Goal: Task Accomplishment & Management: Manage account settings

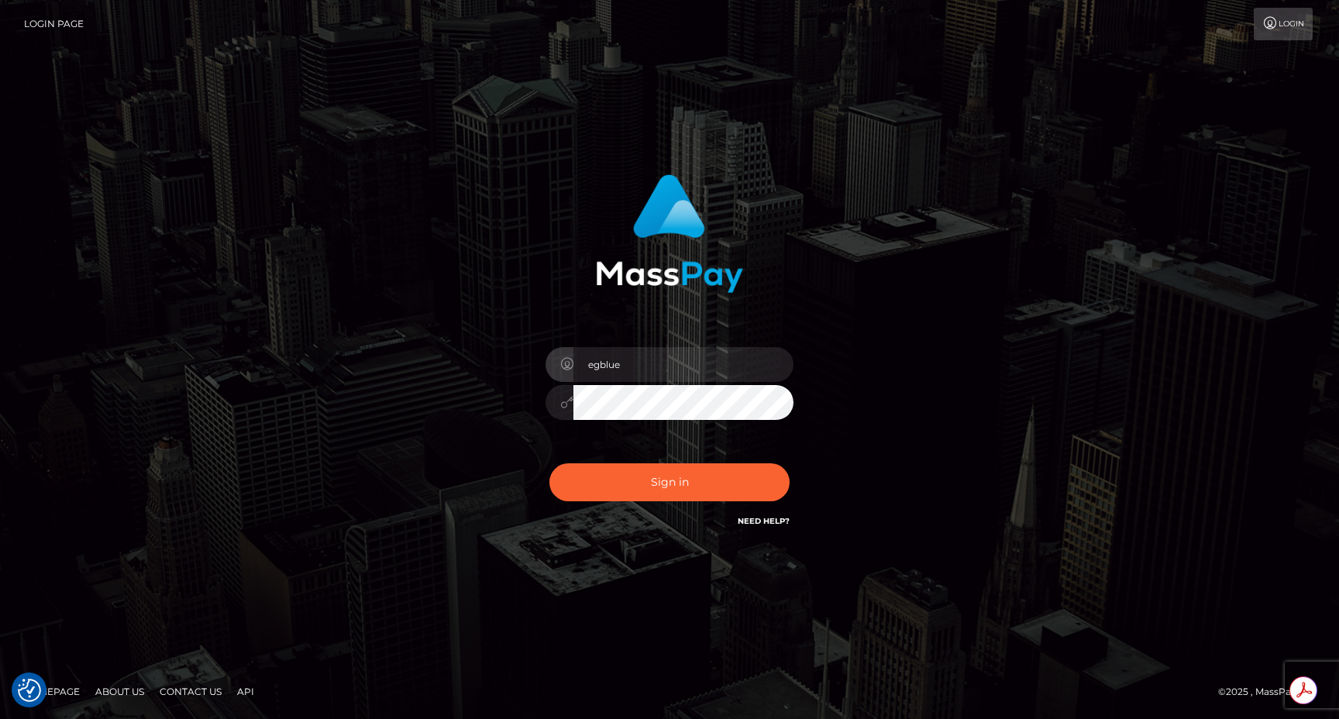
click at [481, 484] on div "egblue Sign in" at bounding box center [670, 352] width 407 height 379
click at [585, 484] on button "Sign in" at bounding box center [669, 482] width 240 height 38
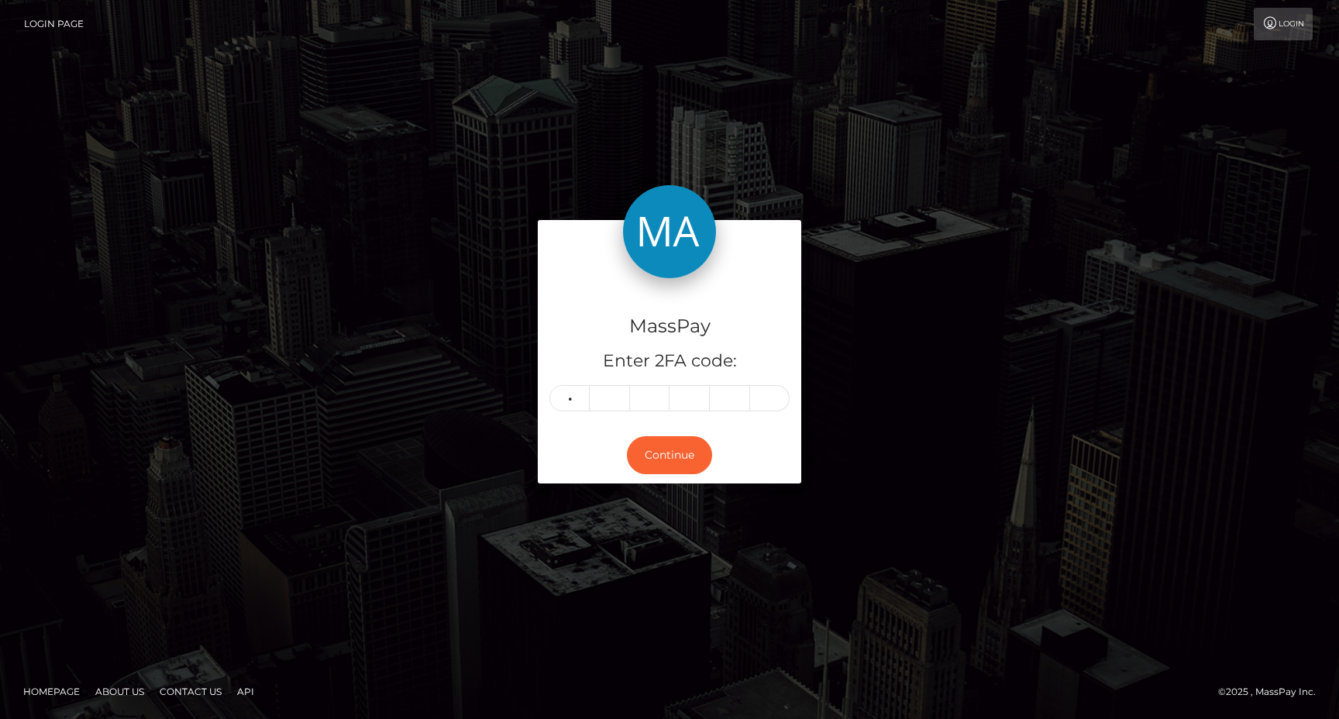
type input "4"
type input "7"
type input "2"
type input "4"
type input "8"
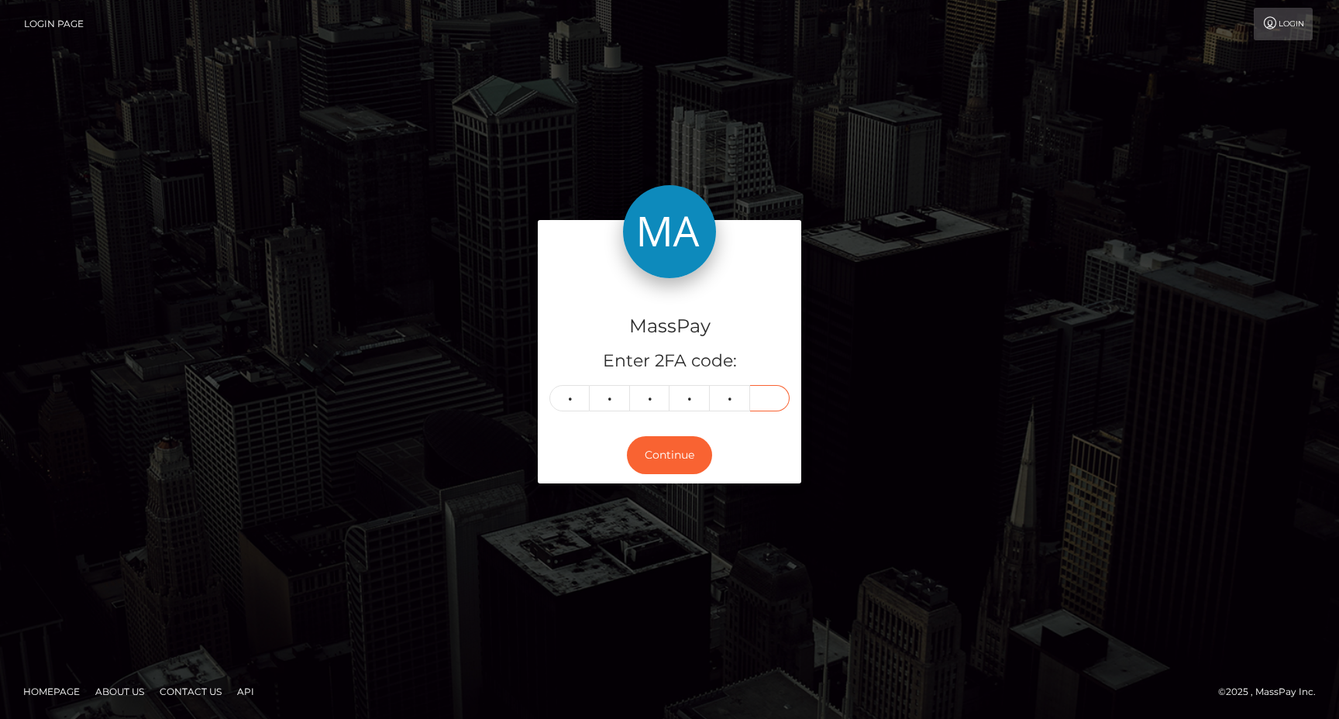
type input "5"
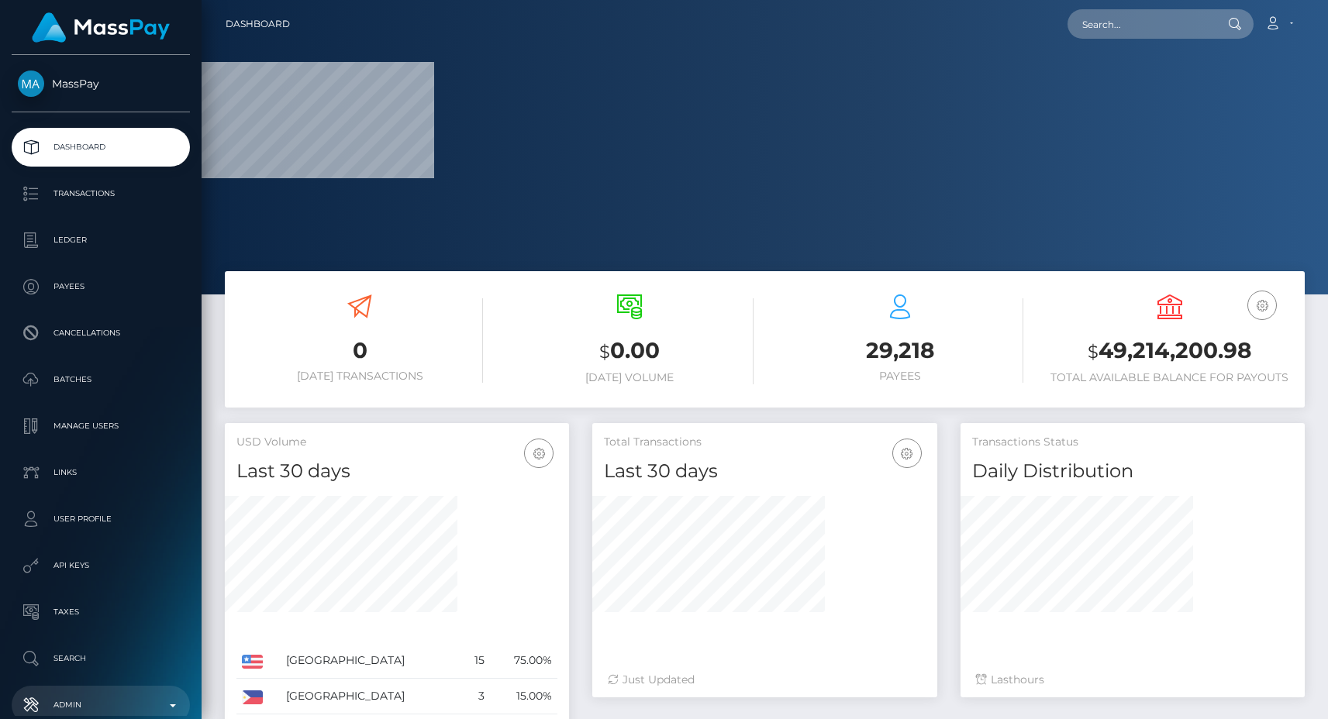
click at [112, 687] on link "Admin" at bounding box center [101, 705] width 178 height 39
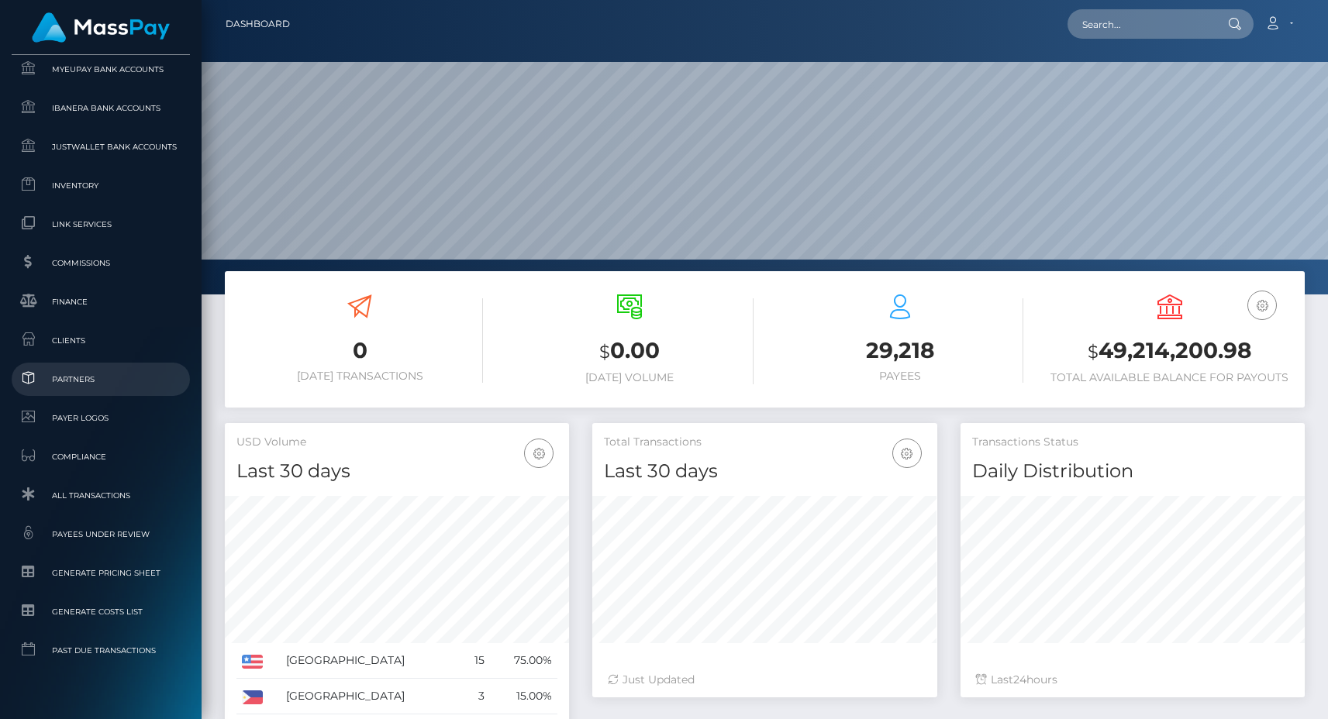
scroll to position [275, 345]
click at [98, 348] on span "Clients" at bounding box center [101, 341] width 166 height 18
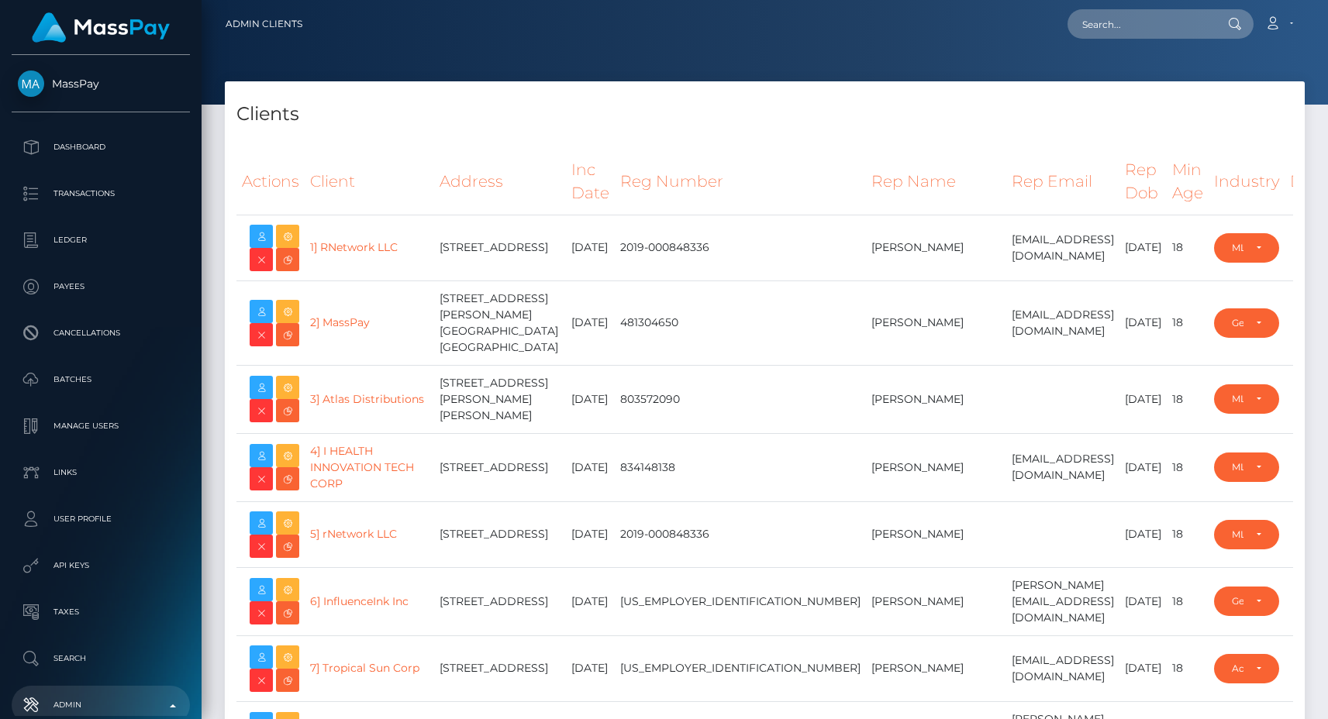
select select "223"
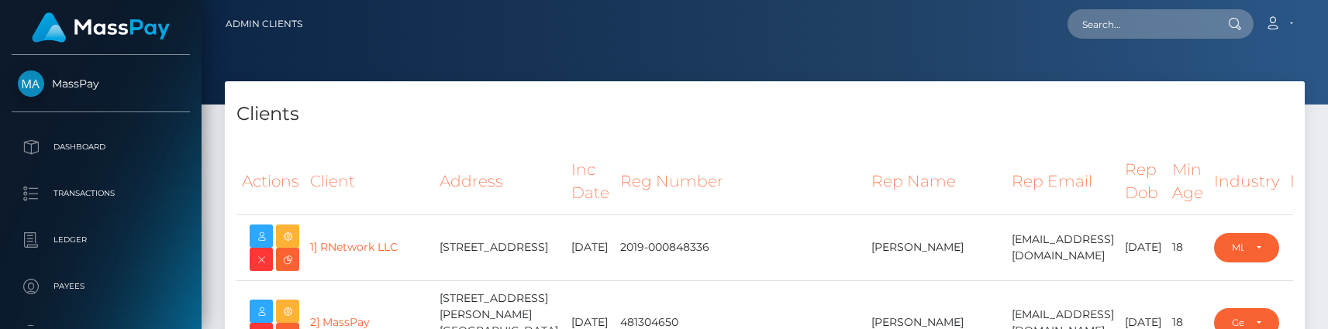
click at [518, 153] on th "Address" at bounding box center [500, 182] width 132 height 66
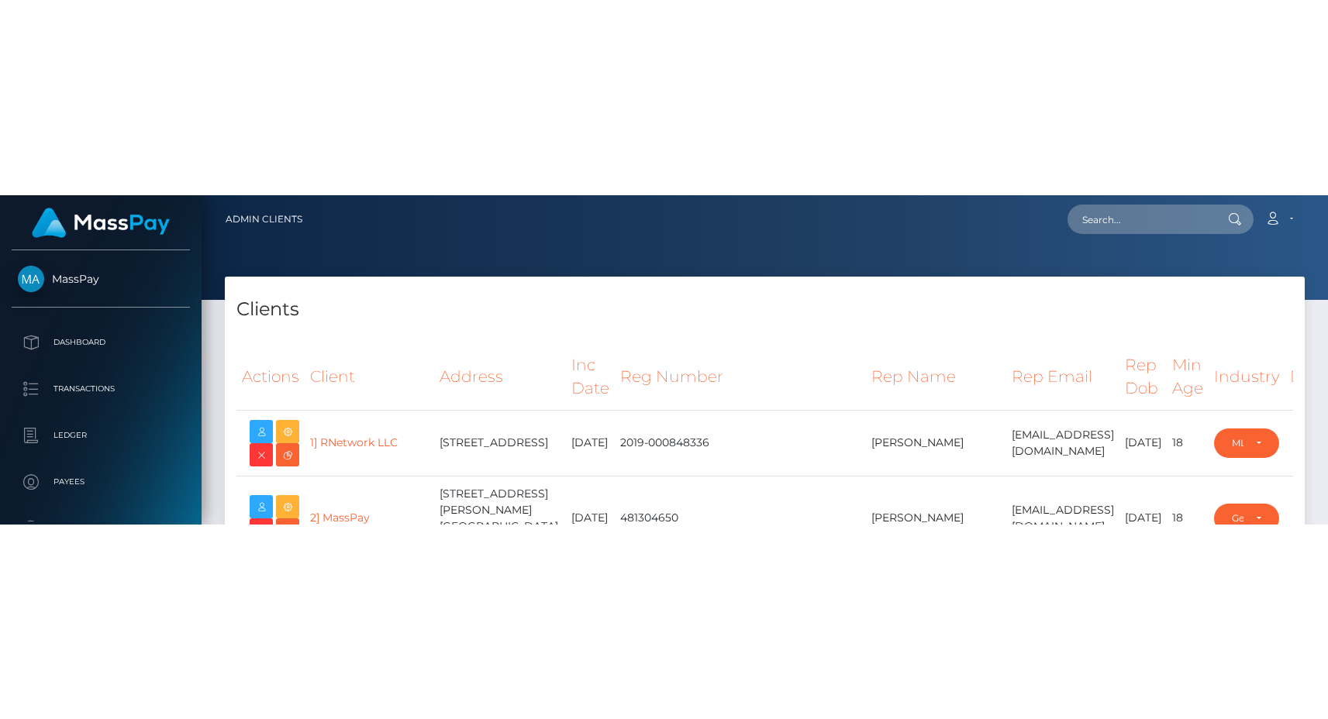
scroll to position [25287, 0]
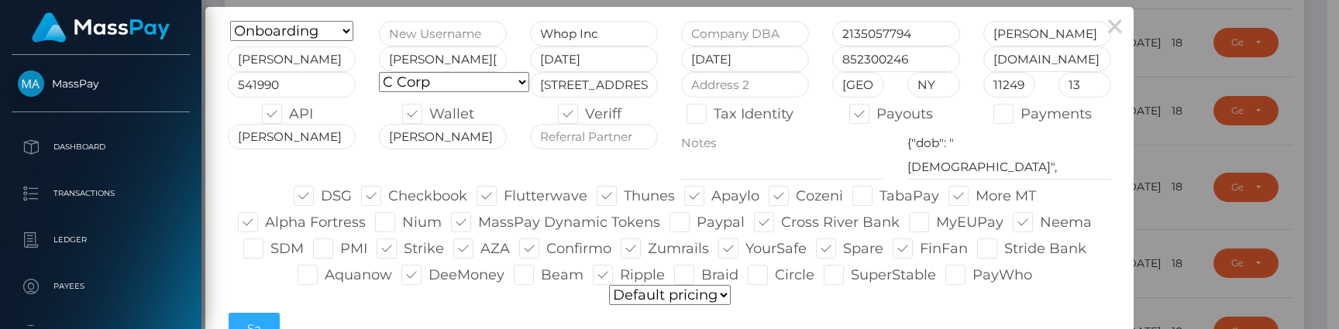
click at [667, 295] on select "Default pricing" at bounding box center [670, 295] width 122 height 20
type input "egblue"
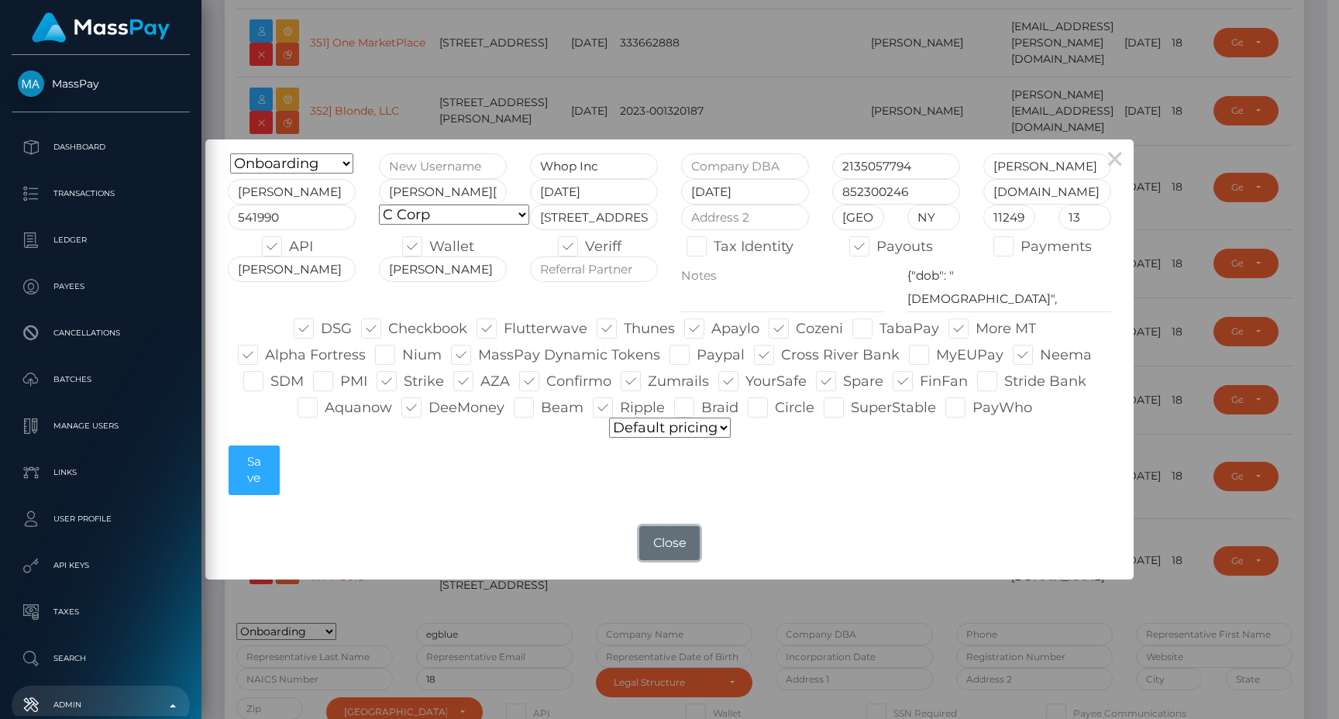
click at [667, 537] on button "Close" at bounding box center [669, 543] width 60 height 34
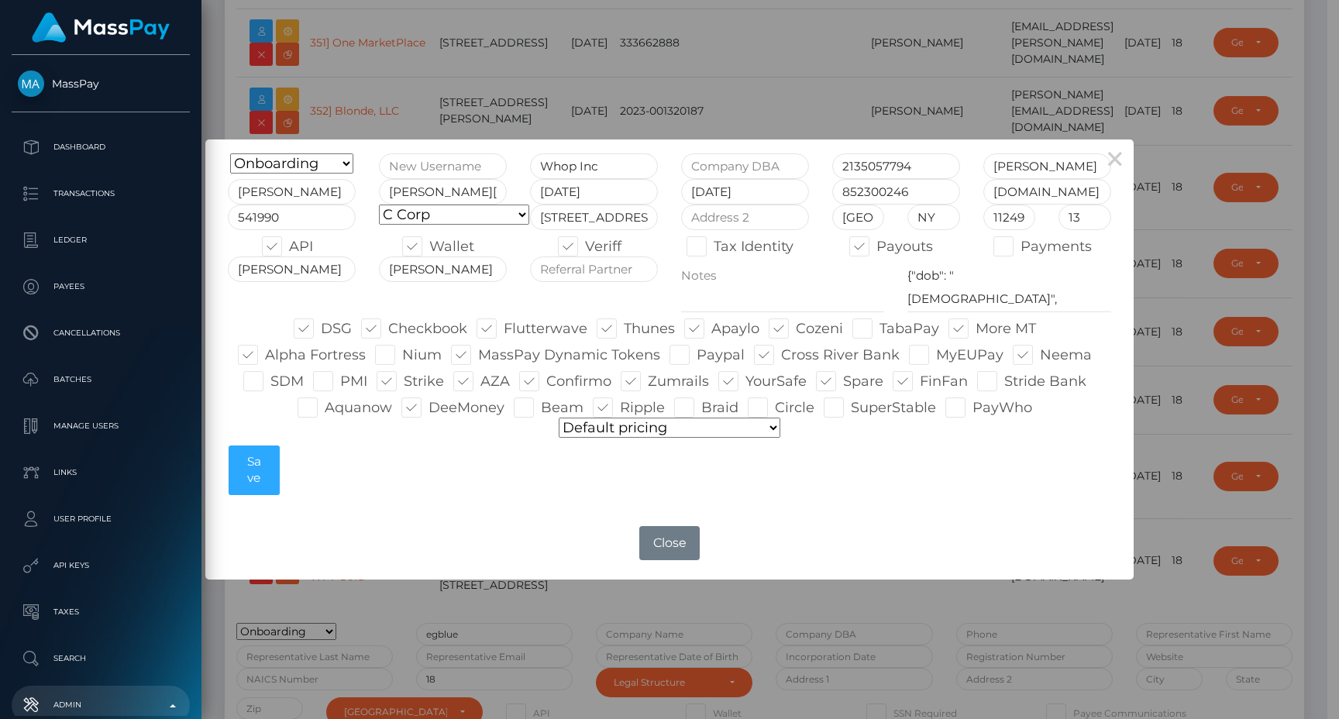
click at [614, 432] on select "Default pricing Zero Fees WowVegas Whop VSMedia Promotion Unlockt.json Tilia Th…" at bounding box center [670, 428] width 222 height 20
select select "pricing configurations/pricing config whop"
click at [560, 418] on select "Default pricing Zero Fees WowVegas Whop VSMedia Promotion Unlockt.json Tilia Th…" at bounding box center [670, 428] width 222 height 20
click at [265, 471] on button "Save" at bounding box center [254, 471] width 50 height 50
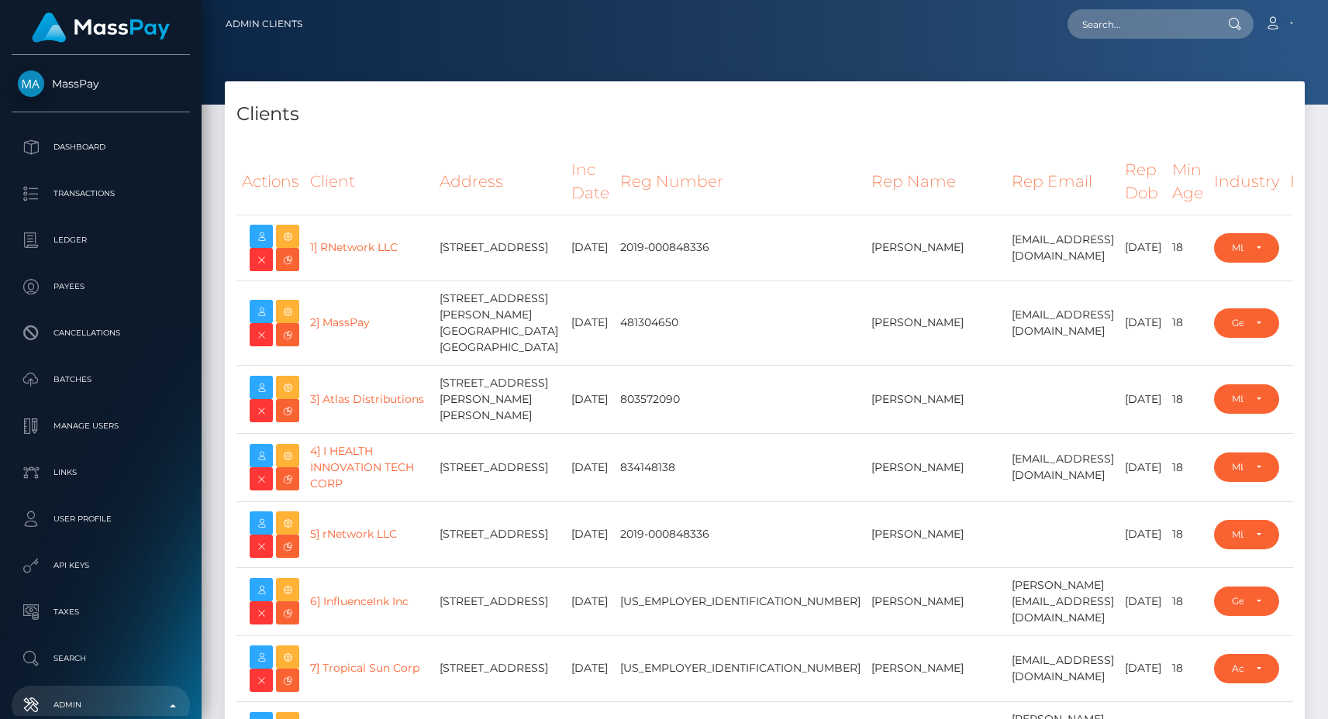
select select "223"
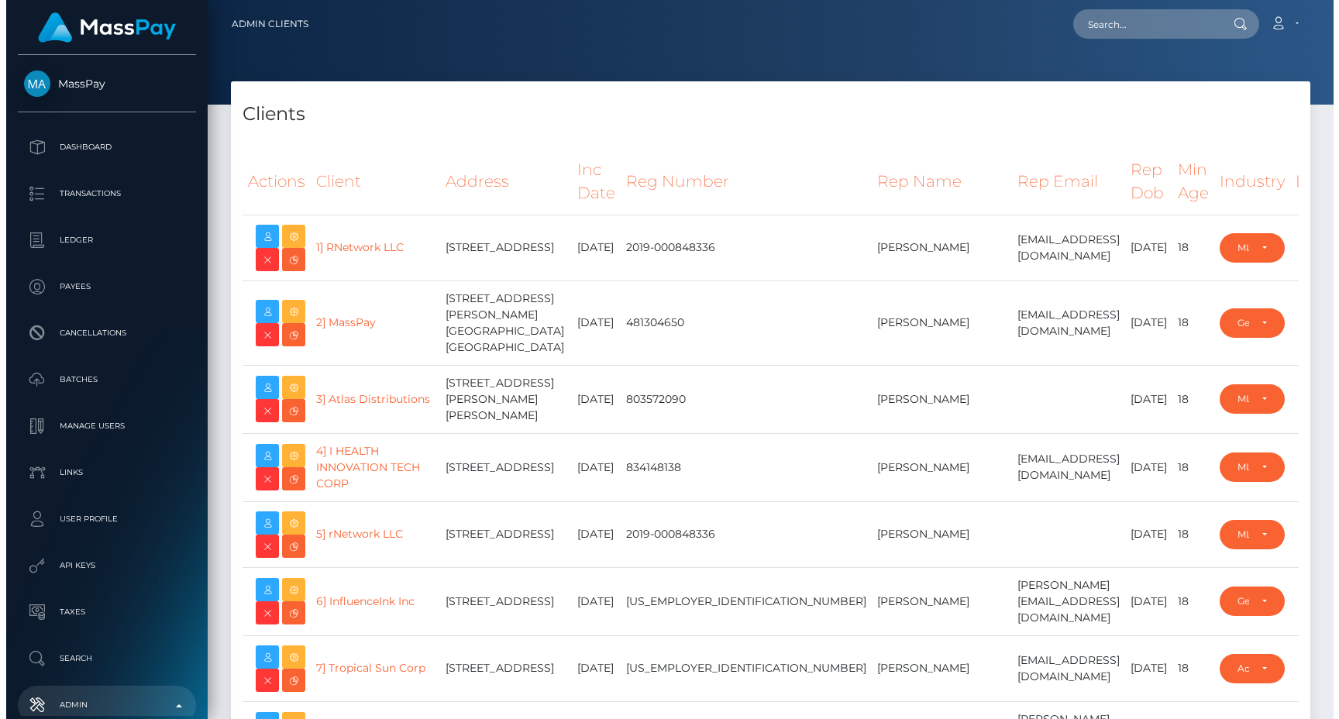
scroll to position [25287, 0]
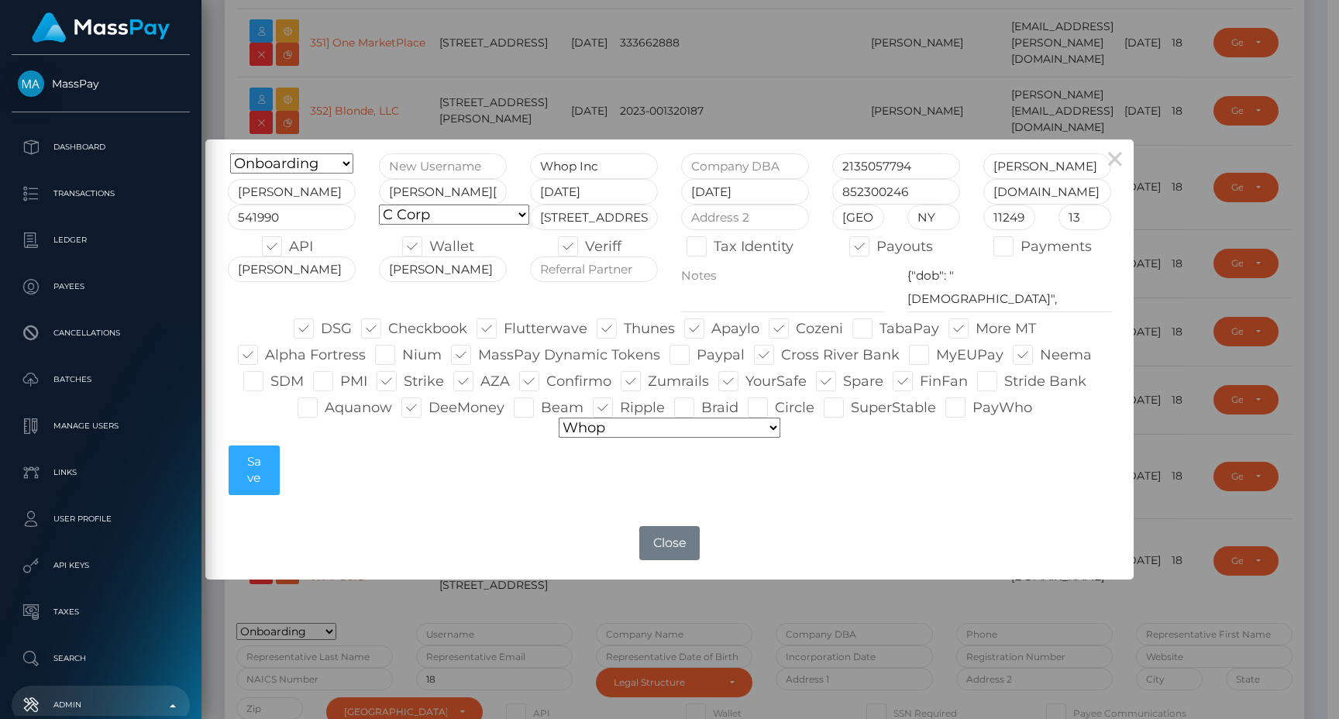
type input "egblue"
click at [444, 297] on div "[PERSON_NAME]" at bounding box center [442, 285] width 151 height 57
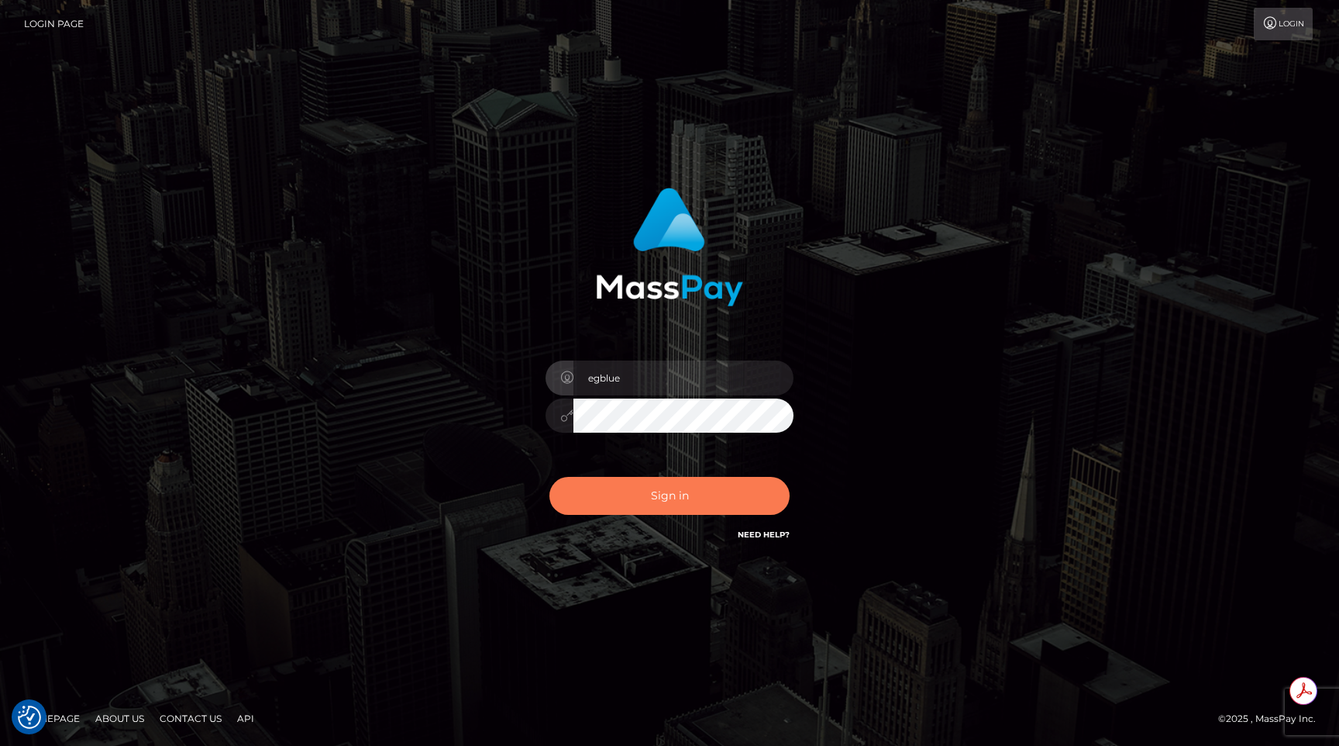
click at [634, 489] on button "Sign in" at bounding box center [669, 496] width 240 height 38
type input "egblue"
click at [634, 491] on button "Sign in" at bounding box center [669, 496] width 240 height 38
click at [629, 487] on button "Sign in" at bounding box center [669, 496] width 240 height 38
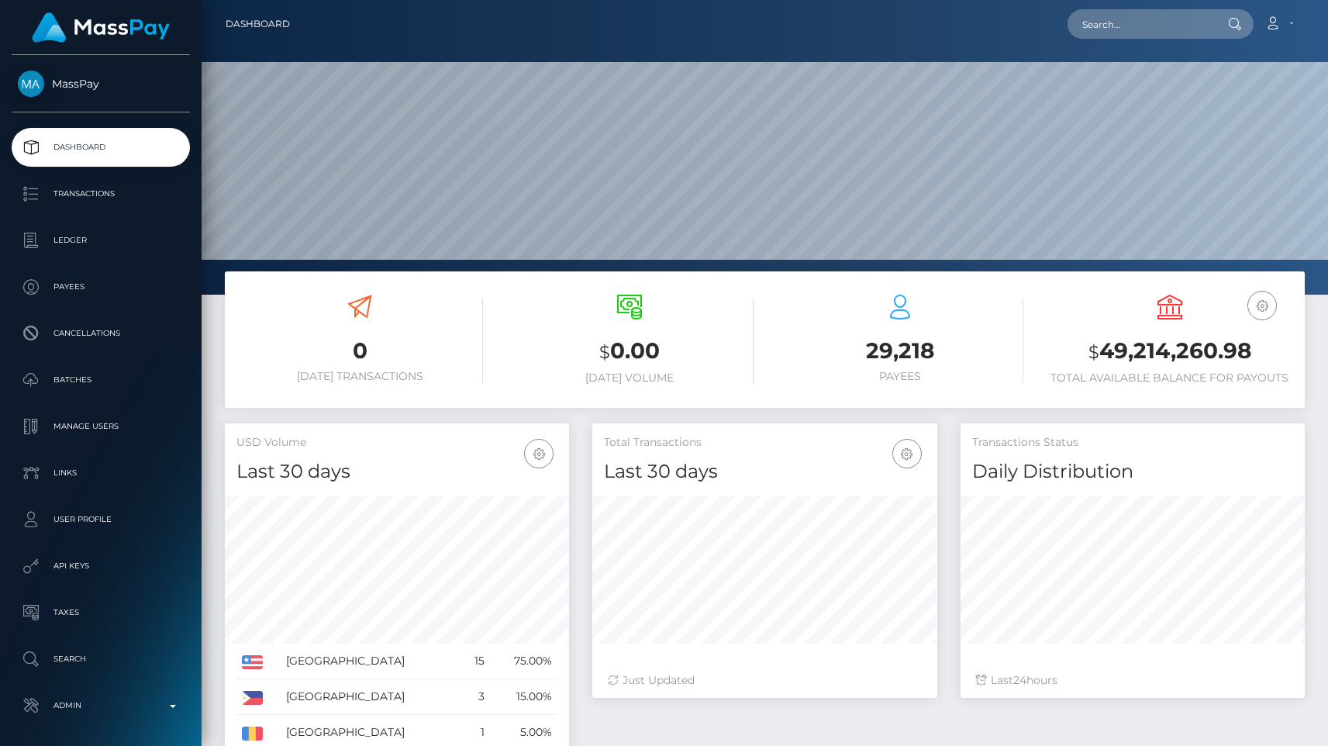
scroll to position [274, 344]
click at [102, 694] on p "Admin" at bounding box center [101, 705] width 166 height 23
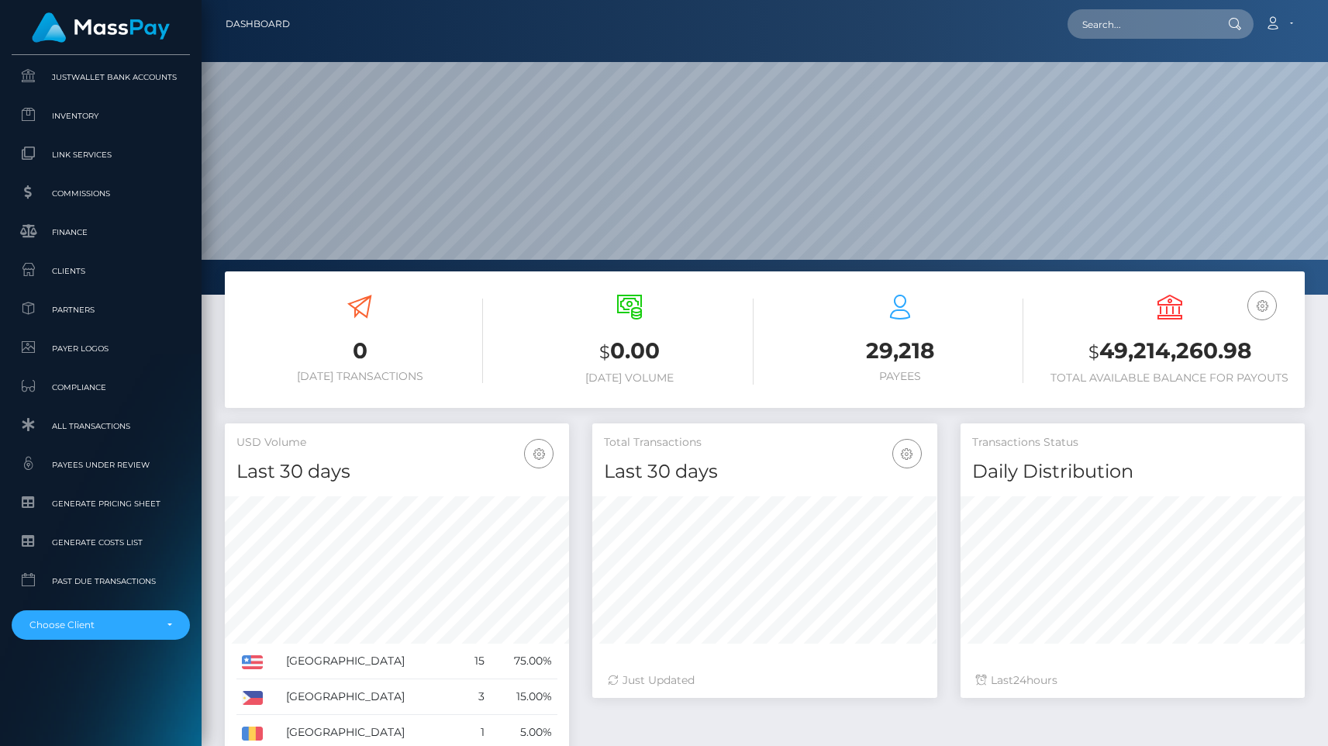
scroll to position [925, 0]
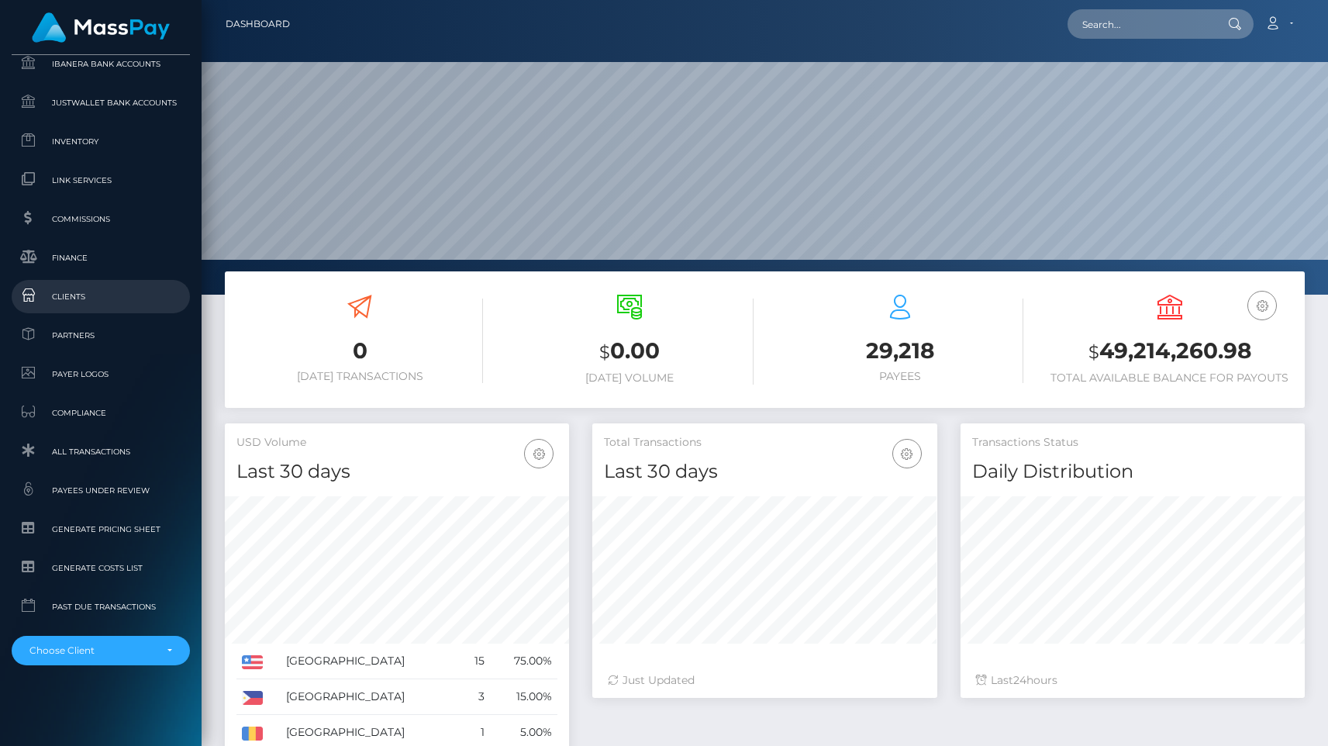
click at [94, 309] on link "Clients" at bounding box center [101, 296] width 178 height 33
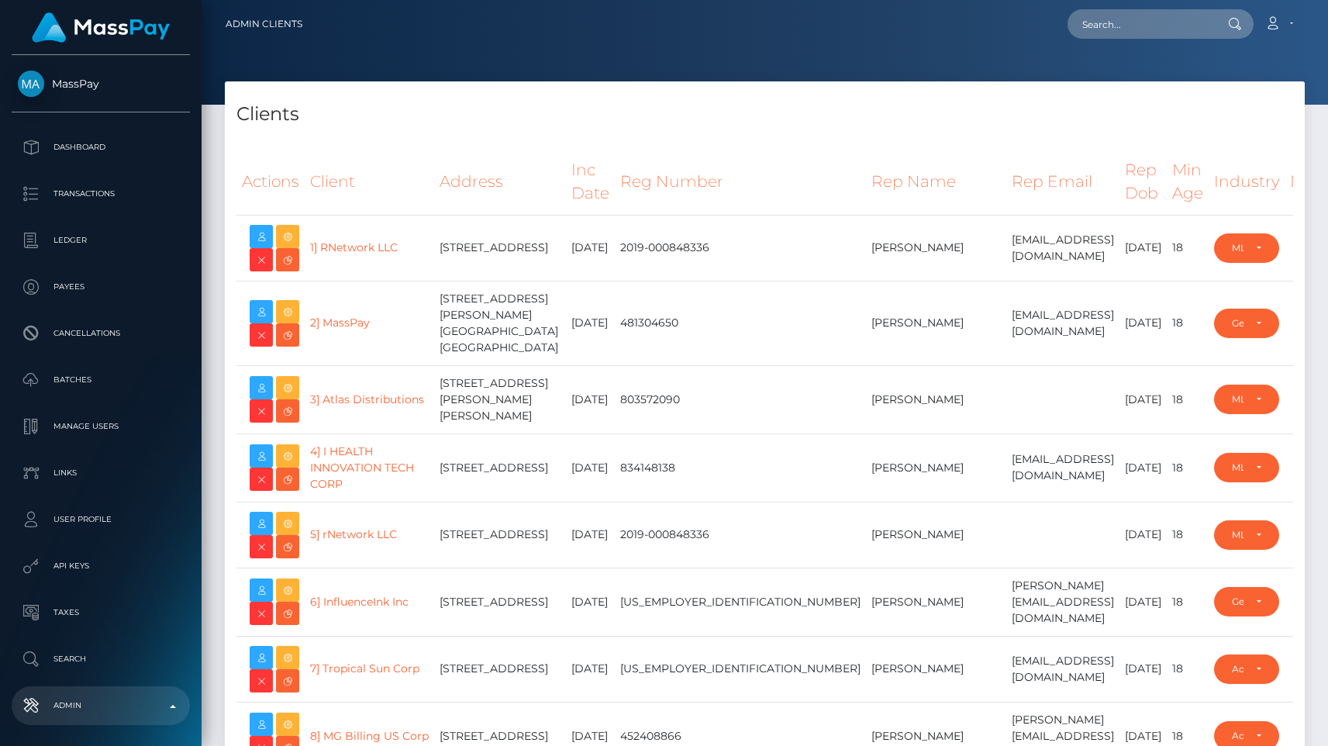
select select "223"
click at [456, 361] on td "7000 E. Shea Blvd. Suite E140, Scottsdale, AZ 85254 United States" at bounding box center [500, 323] width 132 height 84
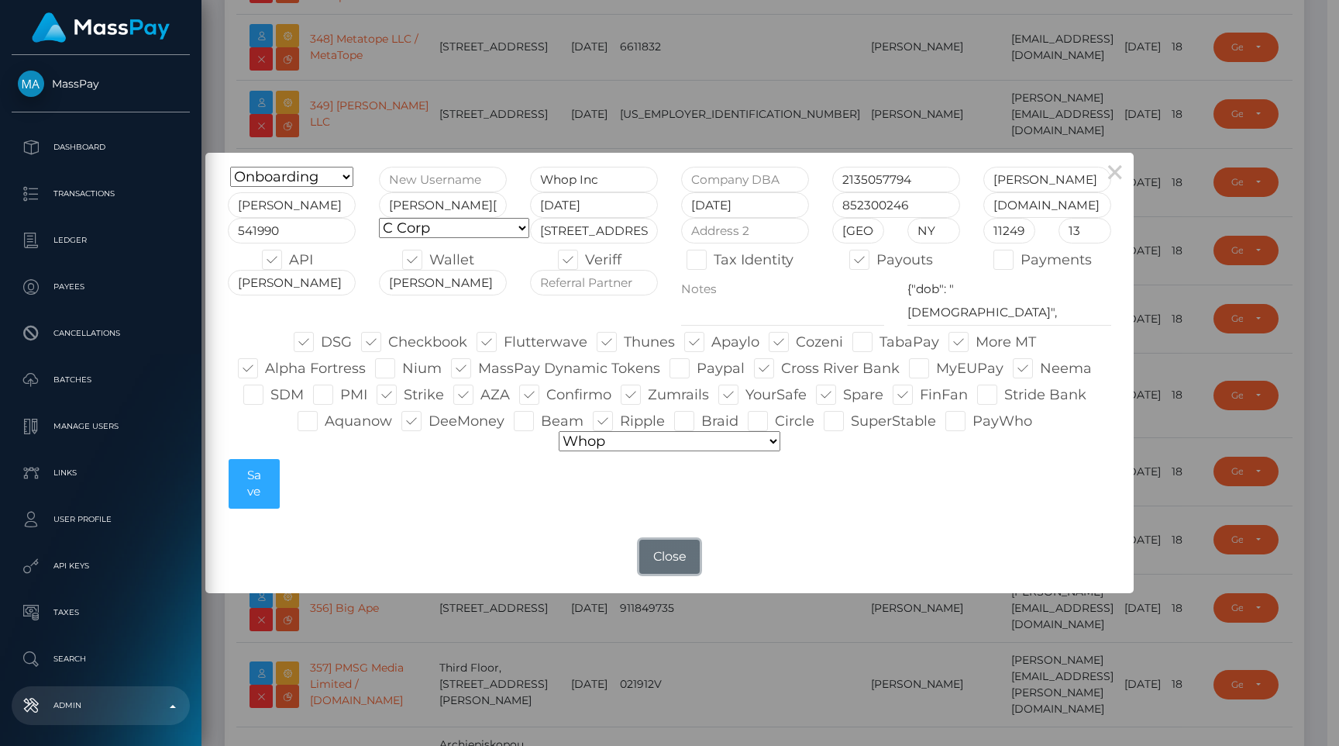
click at [667, 560] on button "Close" at bounding box center [669, 556] width 60 height 34
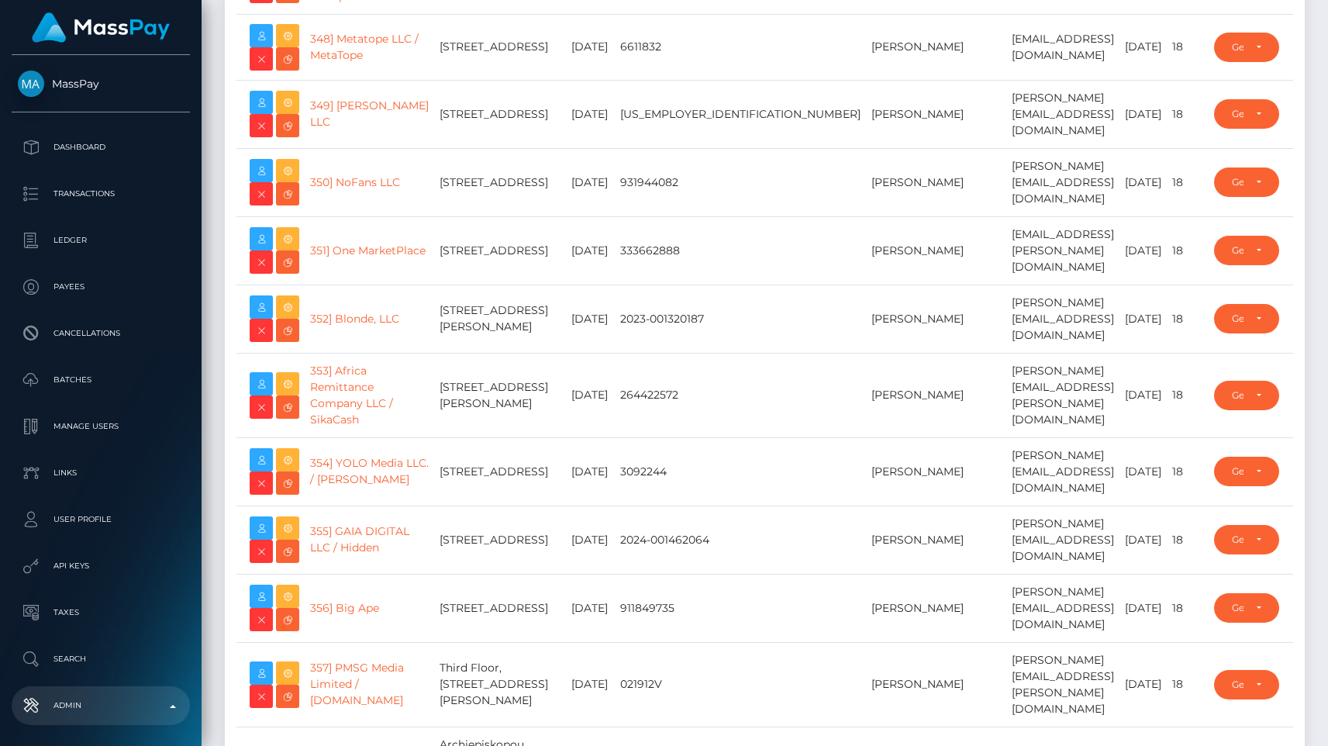
type input "egblue"
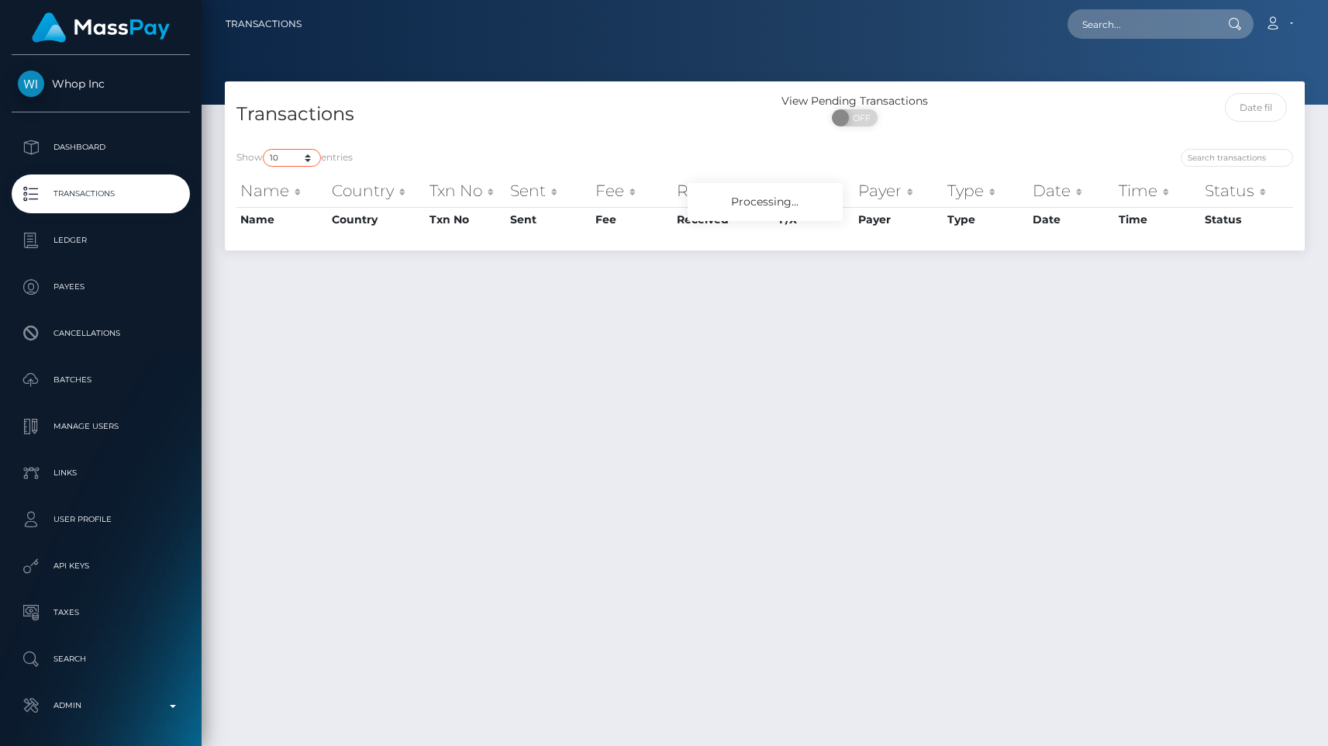
click at [295, 158] on select "10 25 50 100 250 500 1,000 3,500 All" at bounding box center [292, 158] width 58 height 18
select select "100"
click at [264, 149] on select "10 25 50 100 250 500 1,000 3,500 All" at bounding box center [292, 158] width 58 height 18
click at [493, 102] on h4 "Transactions" at bounding box center [494, 114] width 517 height 27
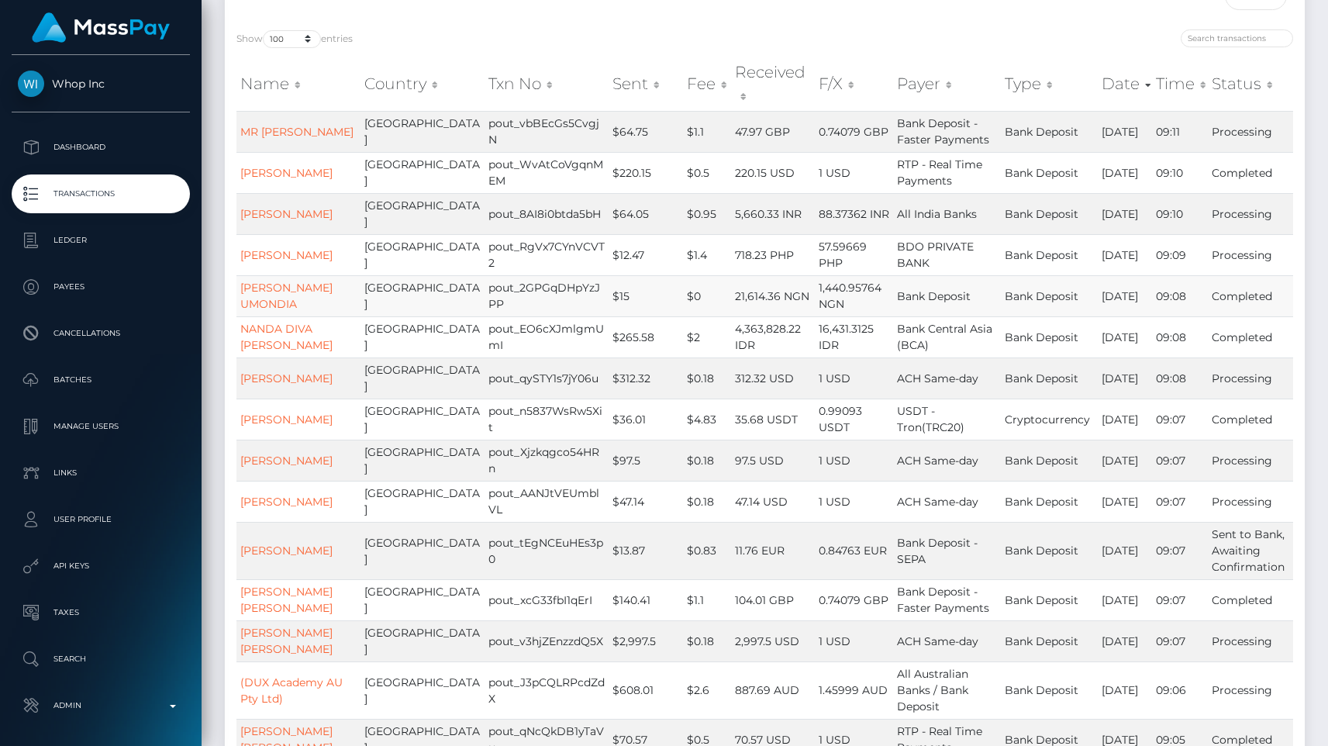
scroll to position [188, 0]
